Goal: Task Accomplishment & Management: Use online tool/utility

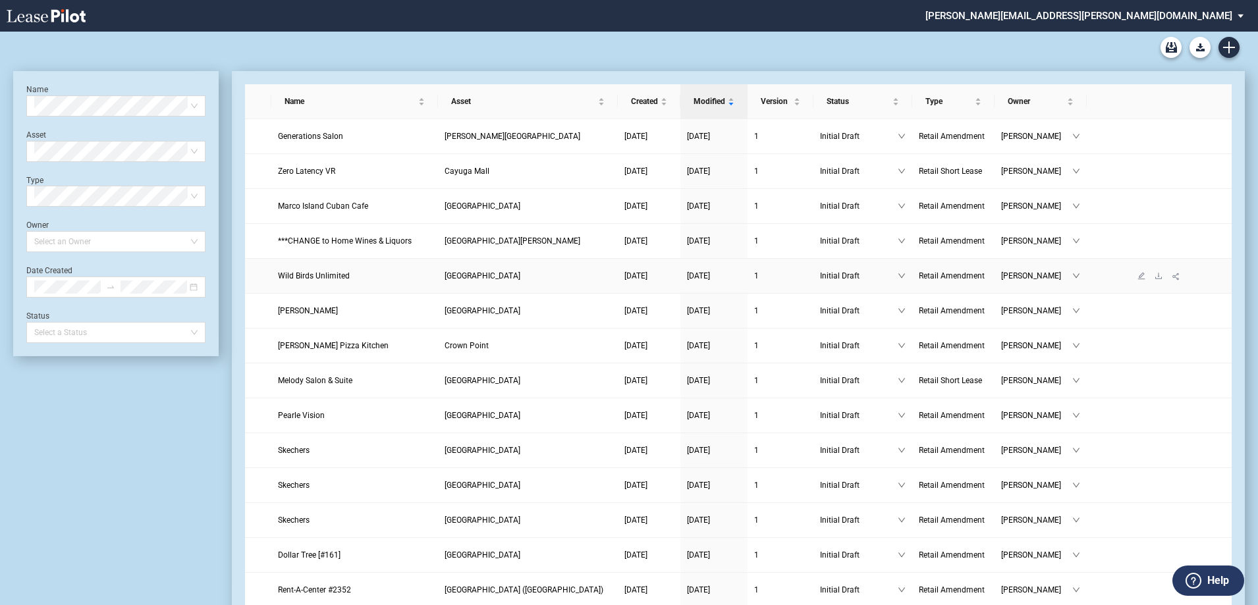
click at [323, 273] on span "Wild Birds Unlimited" at bounding box center [314, 275] width 72 height 9
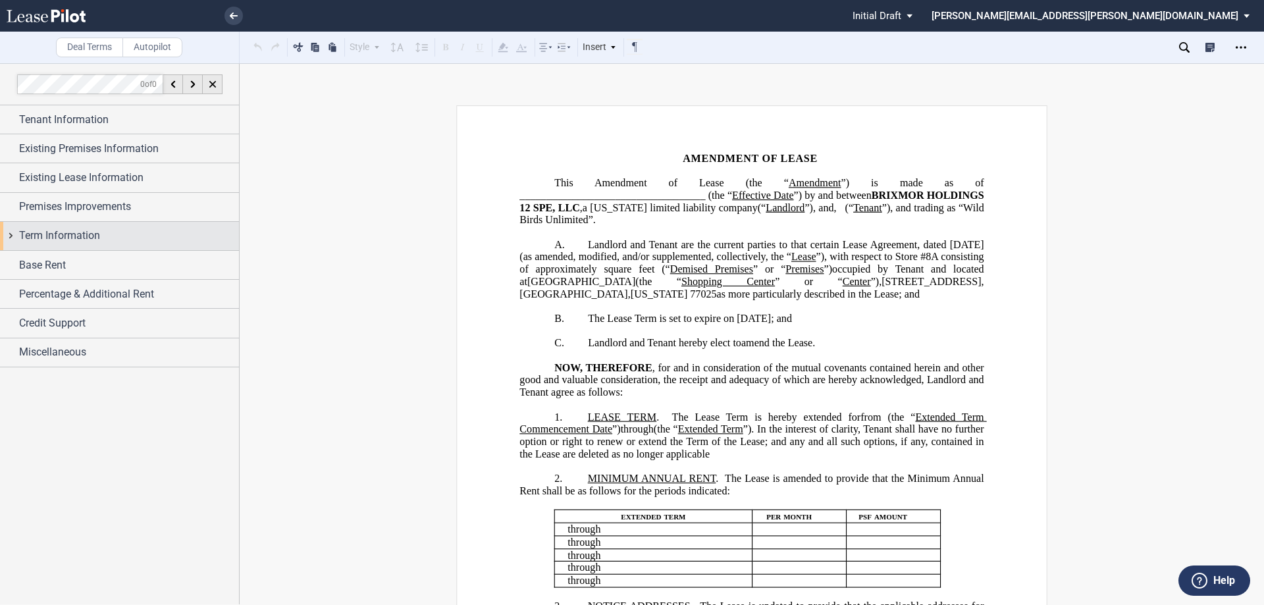
click at [57, 226] on div "Term Information" at bounding box center [119, 236] width 239 height 28
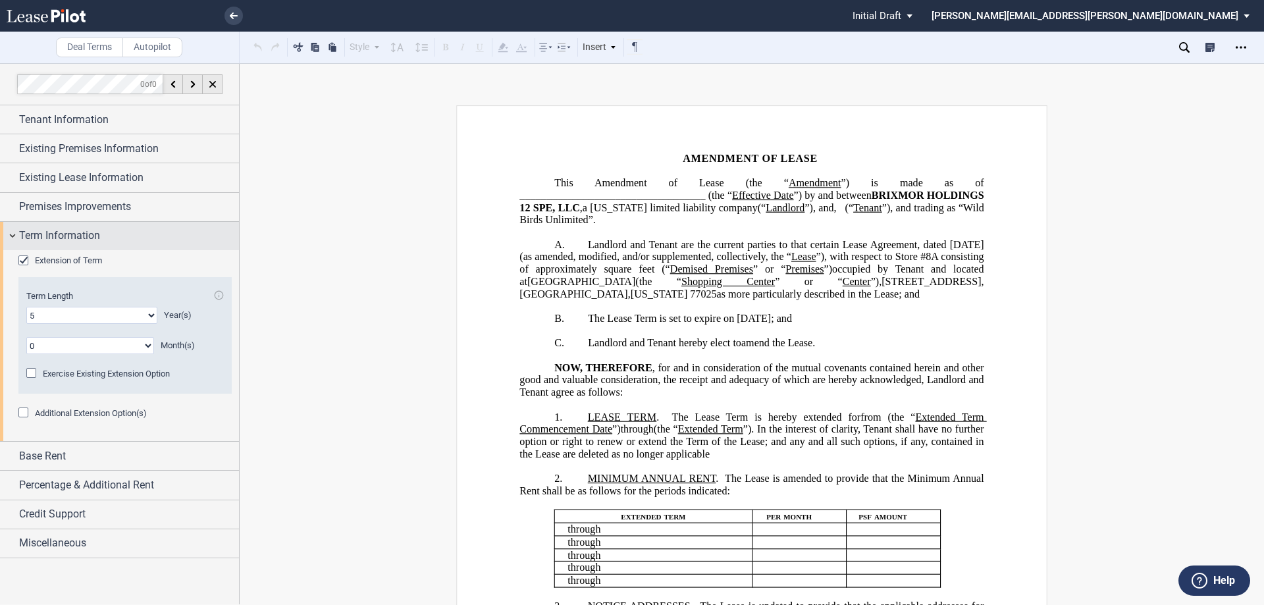
click at [57, 226] on div "Term Information" at bounding box center [119, 236] width 239 height 28
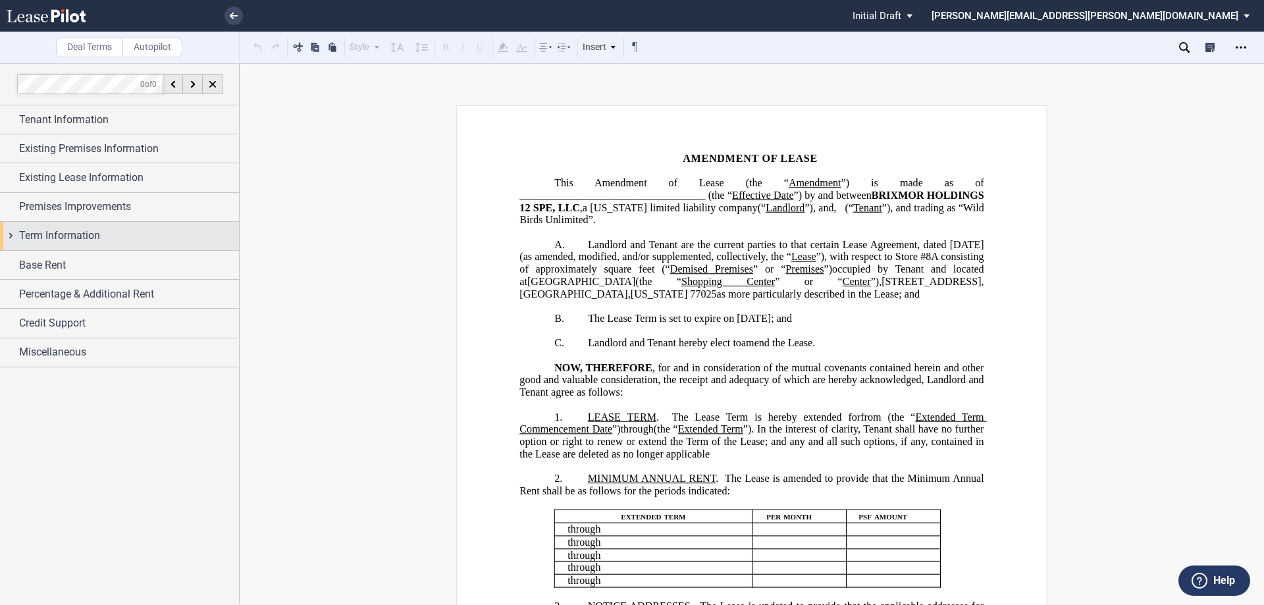
click at [57, 226] on div "Term Information" at bounding box center [119, 236] width 239 height 28
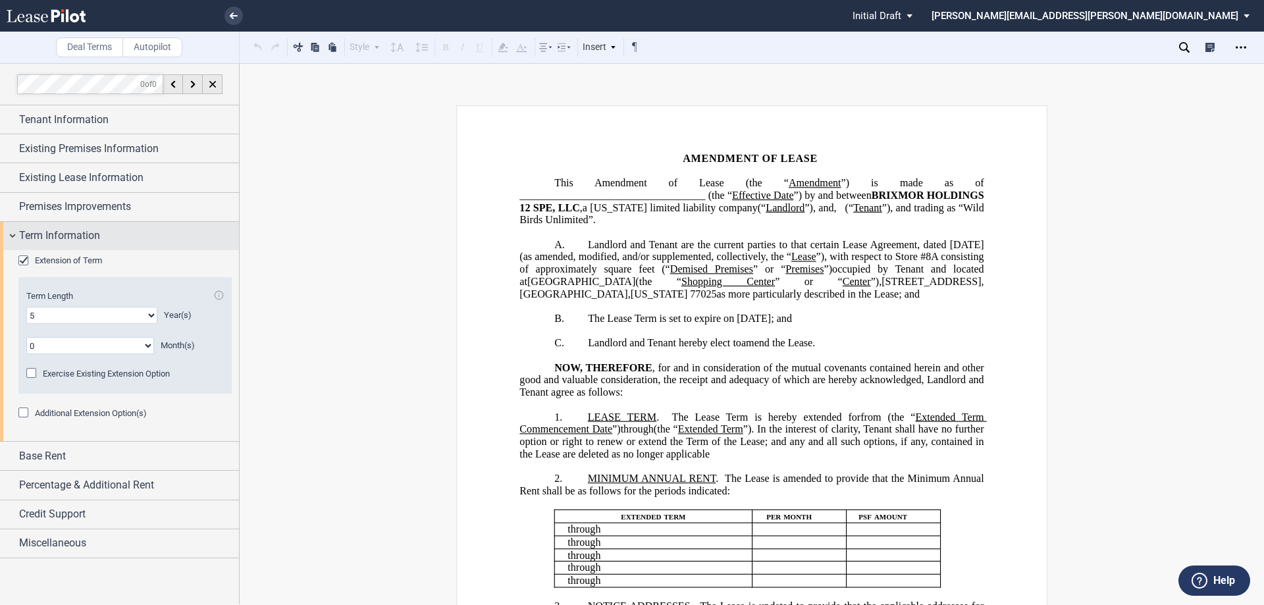
click at [43, 224] on div "Term Information" at bounding box center [119, 236] width 239 height 28
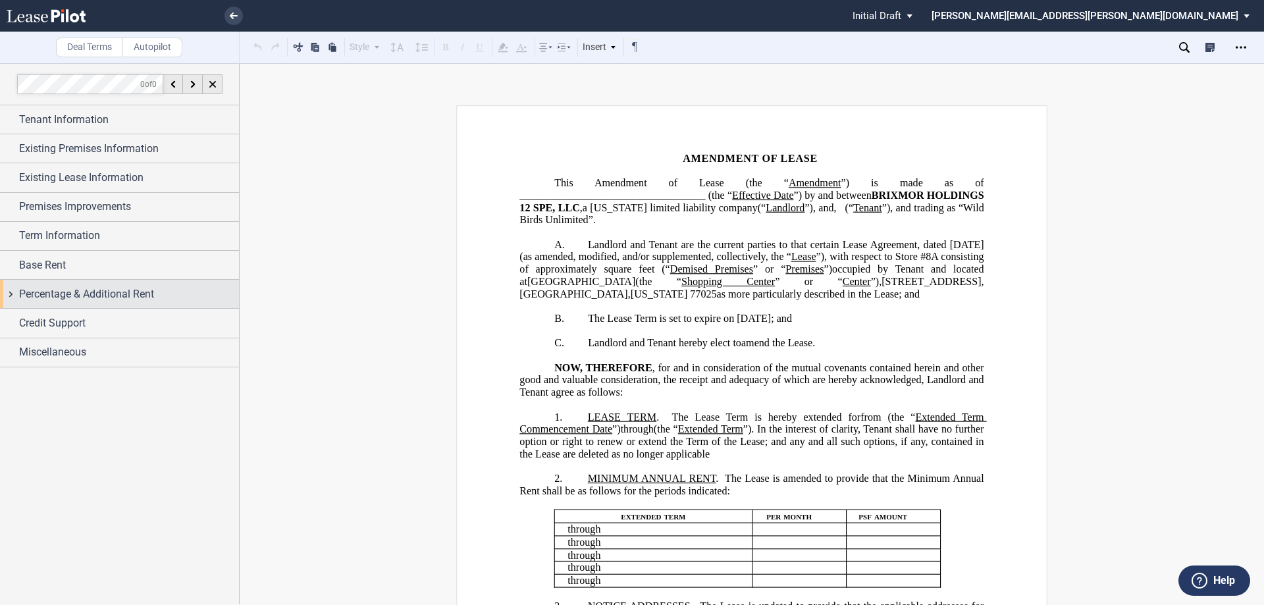
click at [68, 291] on span "Percentage & Additional Rent" at bounding box center [86, 294] width 135 height 16
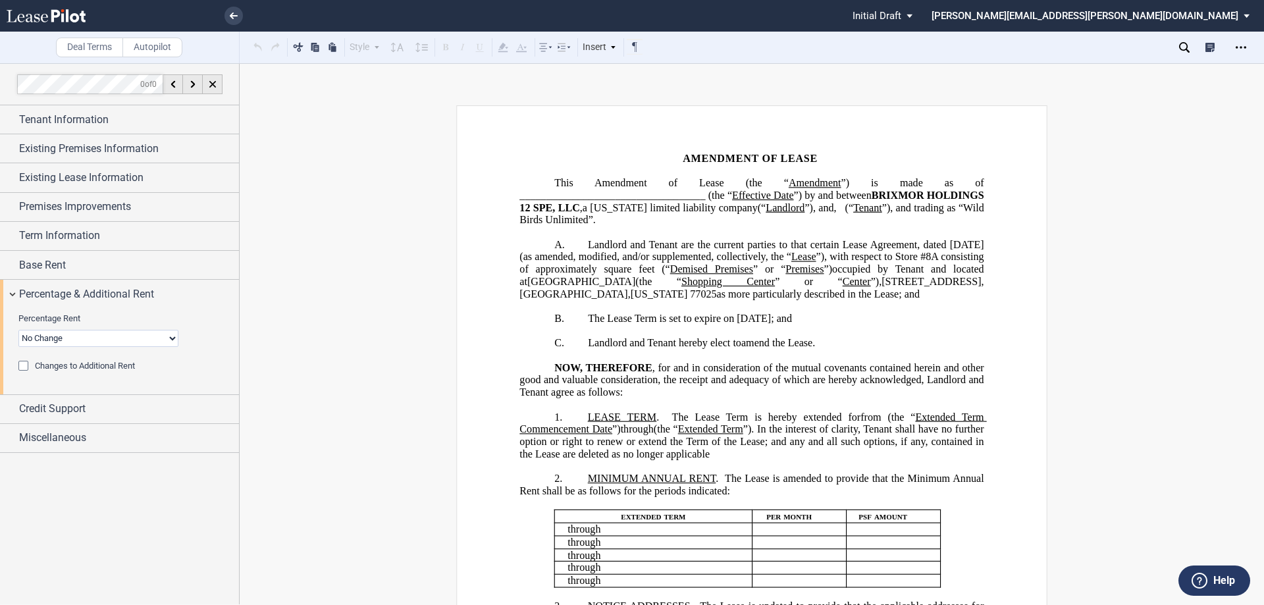
click at [67, 367] on span "Changes to Additional Rent" at bounding box center [85, 366] width 100 height 10
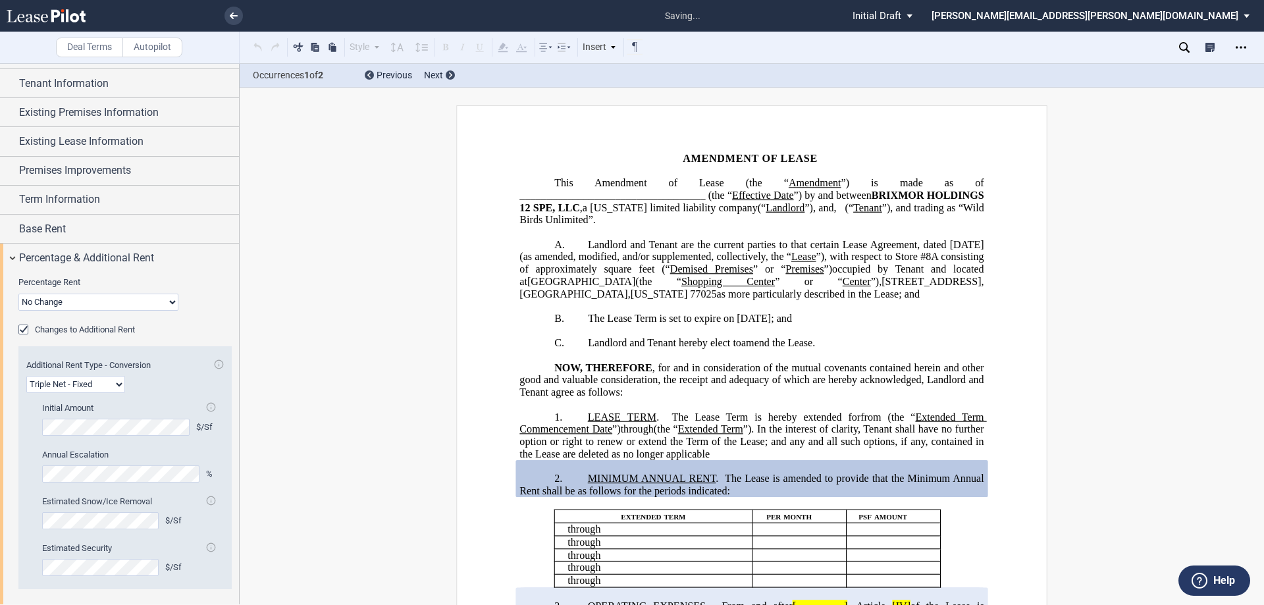
scroll to position [66, 0]
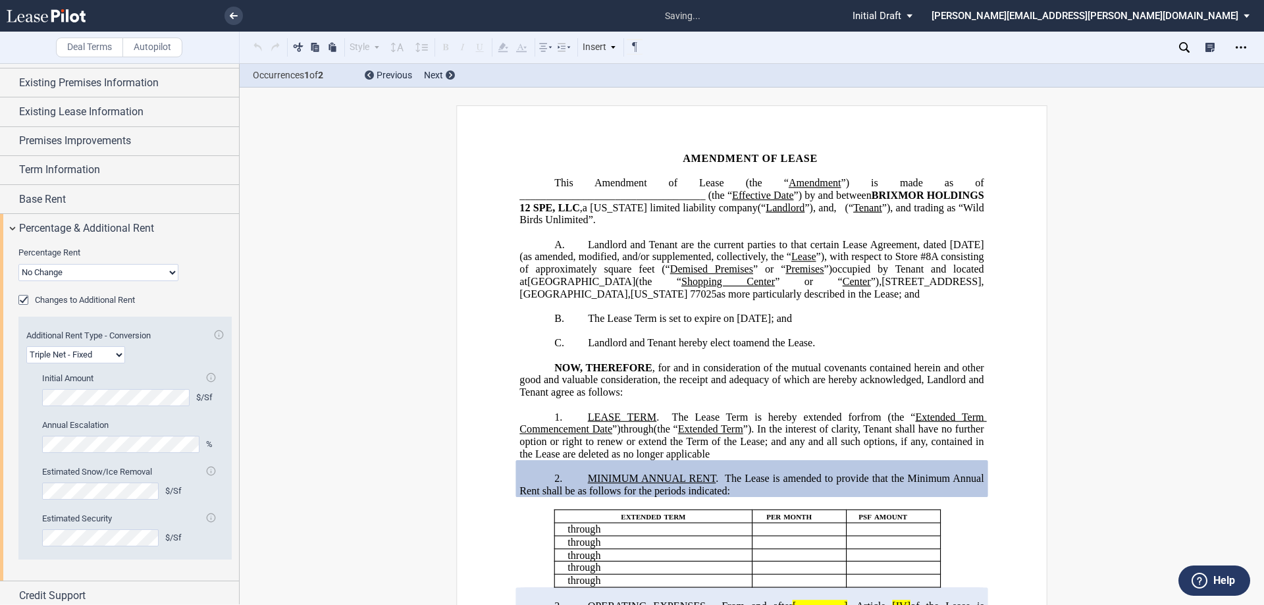
click at [99, 356] on select "Gross Triple Net - Fixed" at bounding box center [75, 354] width 99 height 17
click at [26, 346] on select "Gross Triple Net - Fixed" at bounding box center [75, 354] width 99 height 17
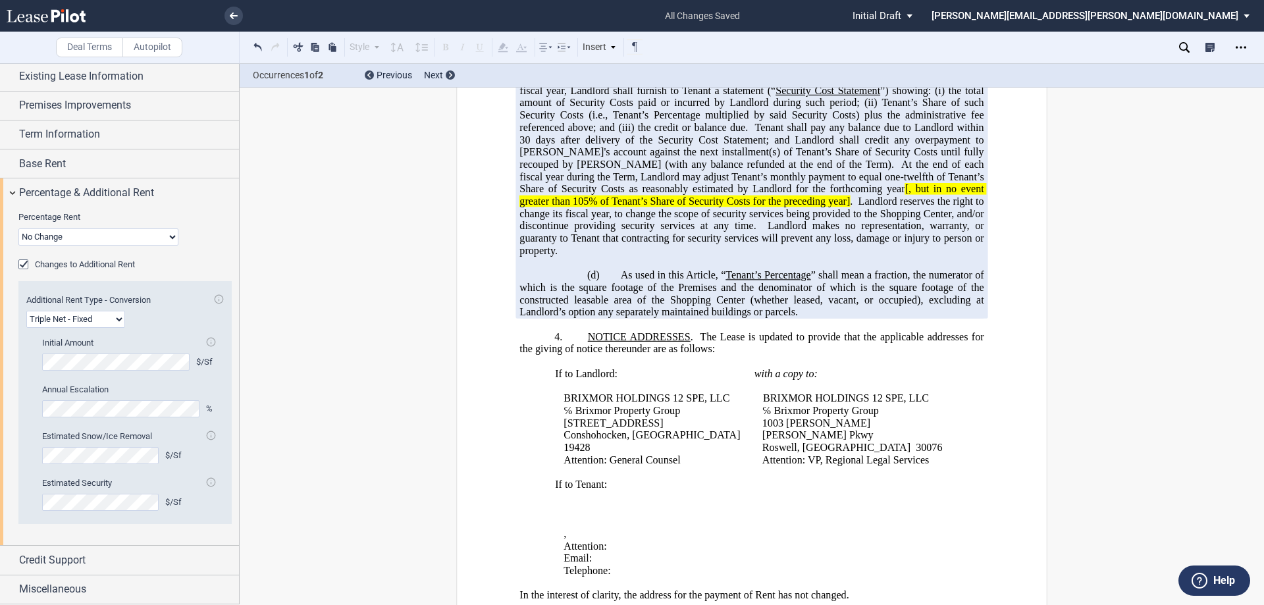
scroll to position [1053, 0]
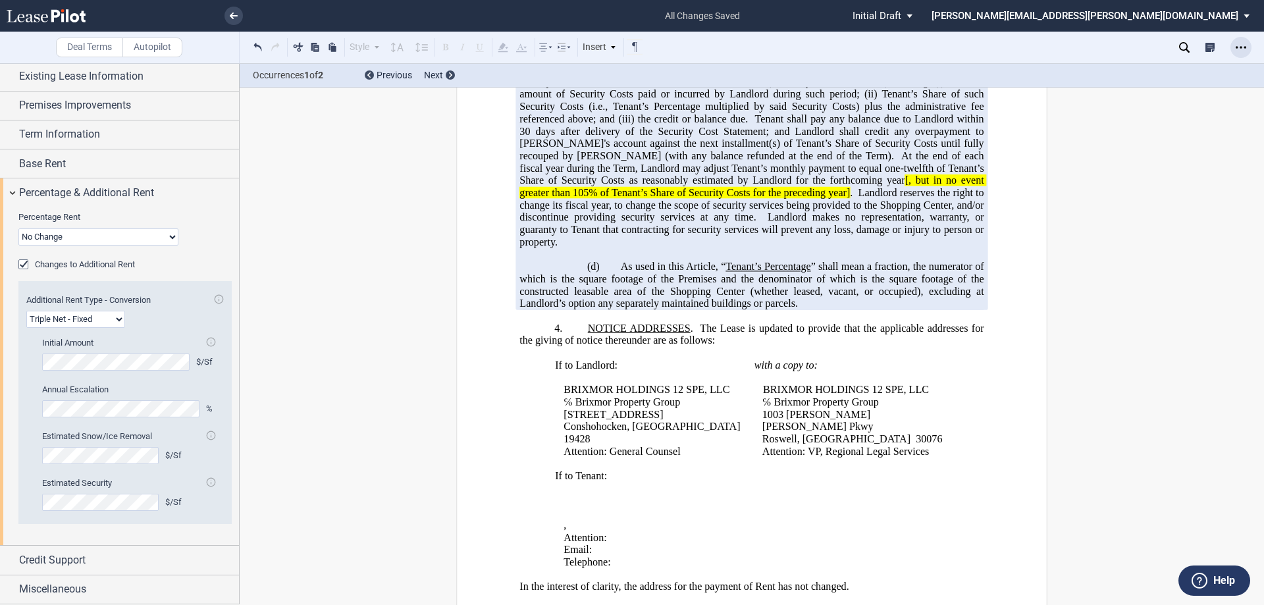
click at [1240, 41] on div "Open Lease options menu" at bounding box center [1241, 47] width 21 height 21
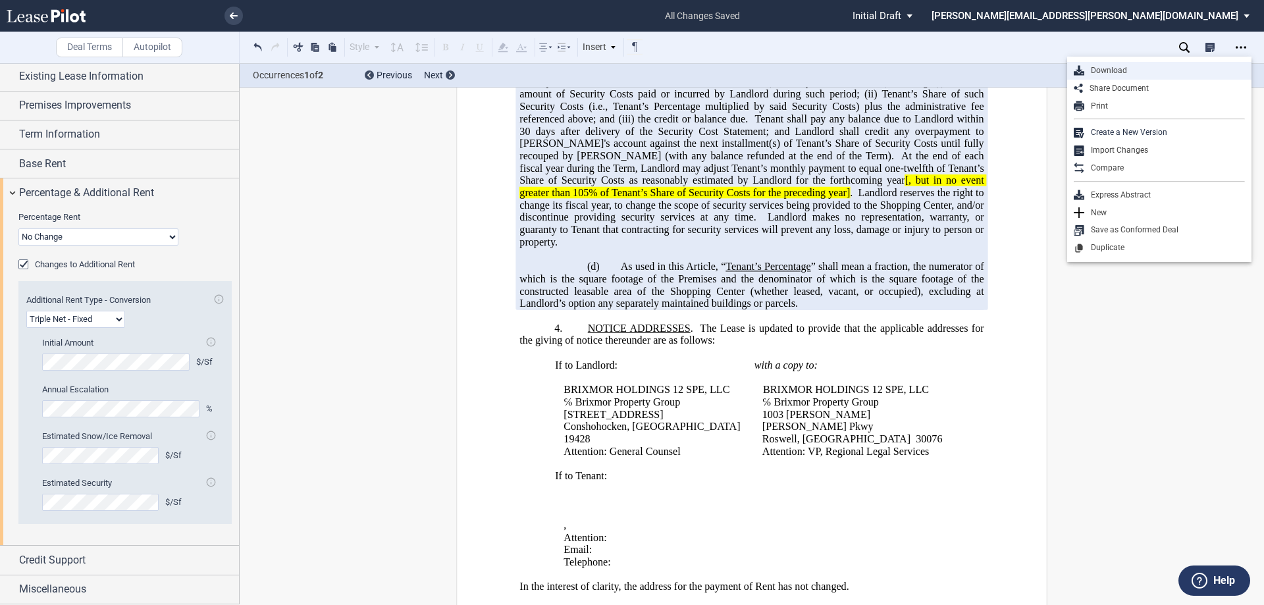
click at [1094, 70] on div "Download" at bounding box center [1164, 70] width 161 height 11
